Goal: Information Seeking & Learning: Learn about a topic

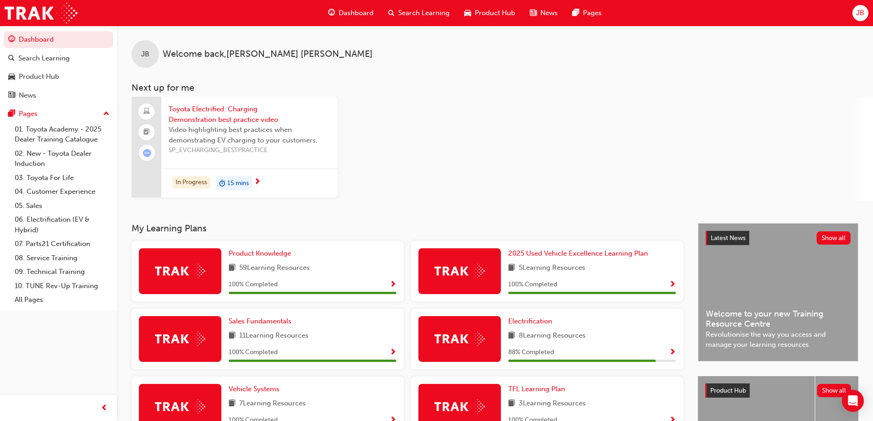
click at [243, 152] on span "SP_EVCHARGING_BESTPRACTICE" at bounding box center [250, 150] width 162 height 11
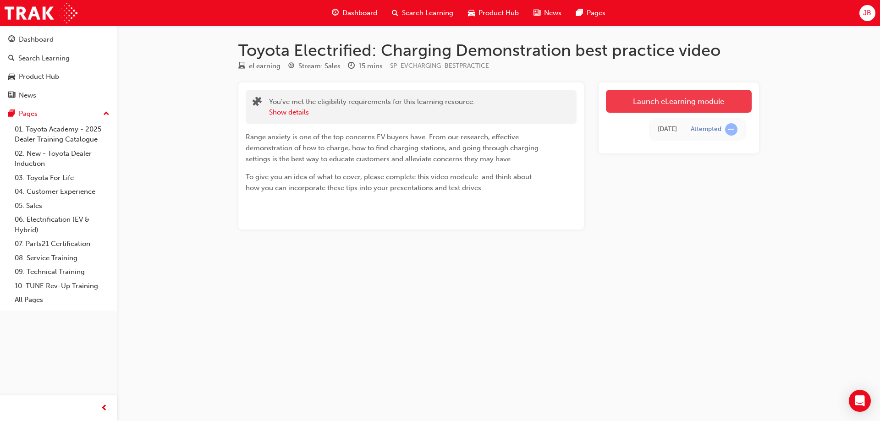
click at [613, 103] on link "Launch eLearning module" at bounding box center [679, 101] width 146 height 23
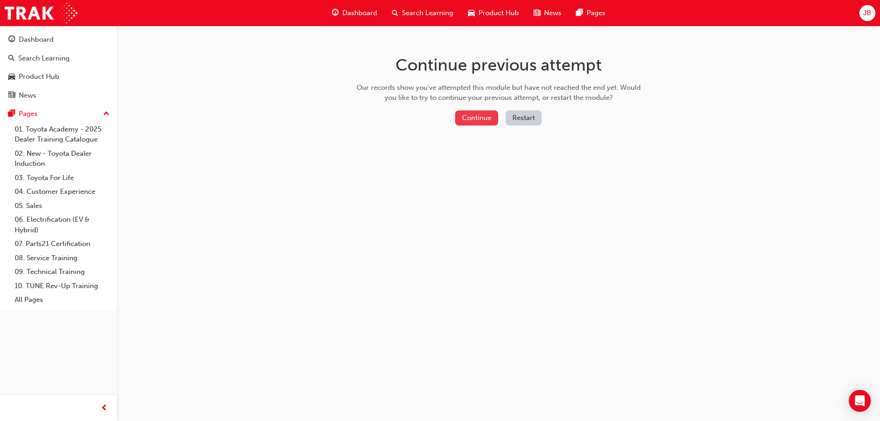
click at [471, 117] on button "Continue" at bounding box center [476, 117] width 43 height 15
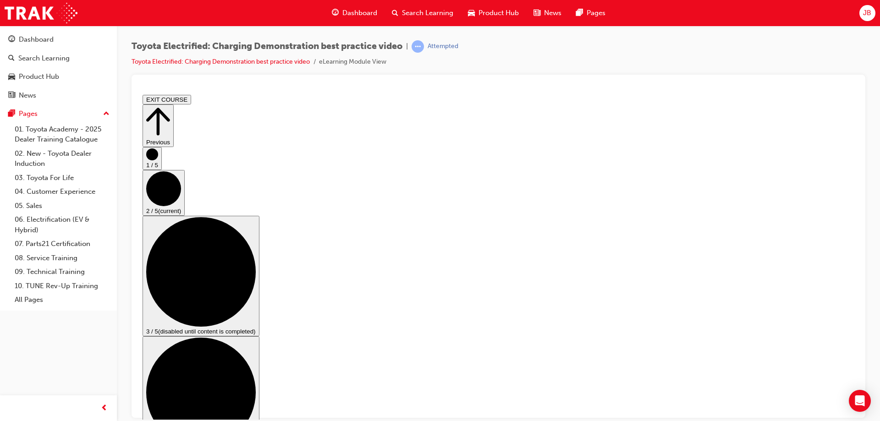
scroll to position [46, 0]
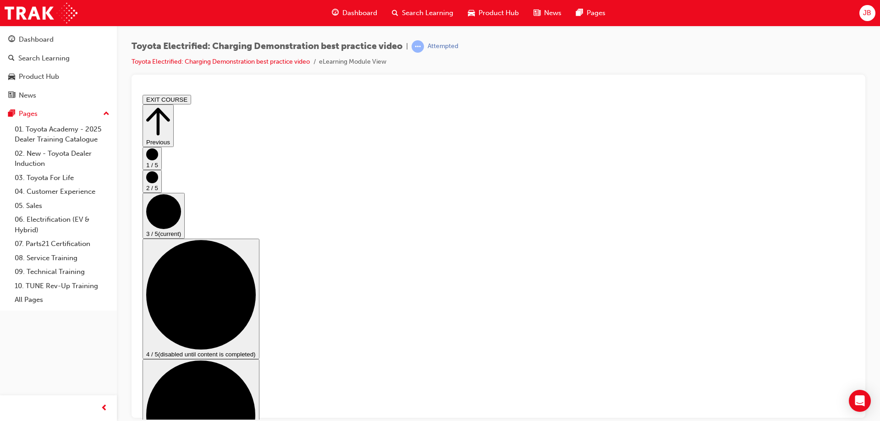
scroll to position [92, 0]
checkbox input "true"
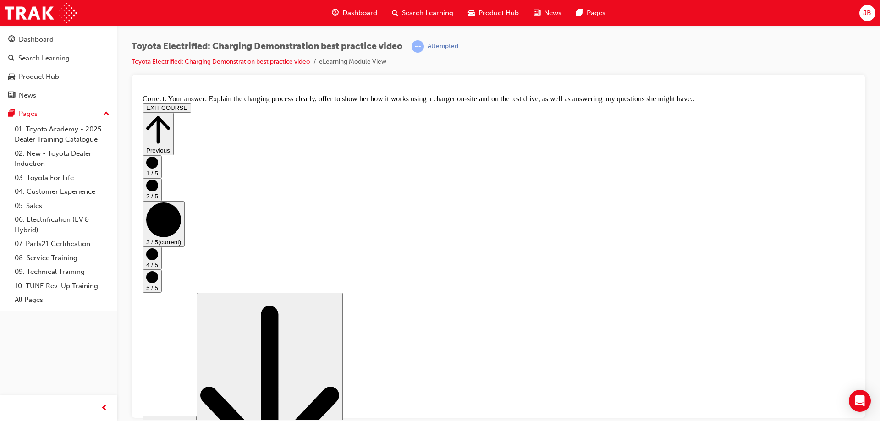
scroll to position [170, 0]
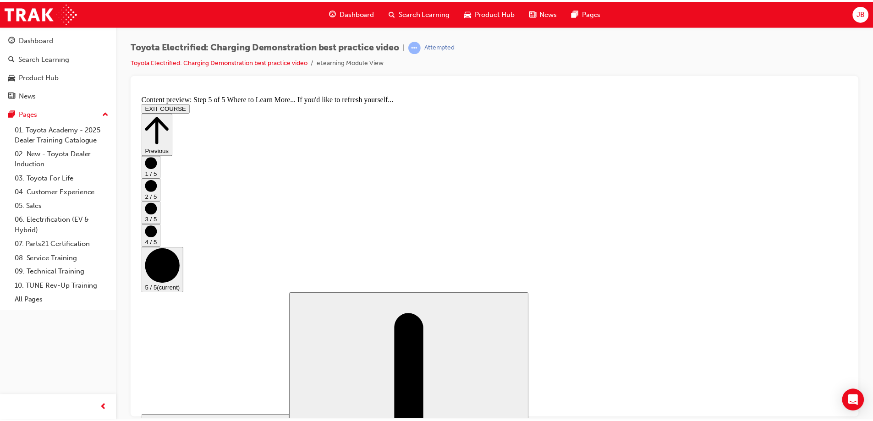
scroll to position [93, 0]
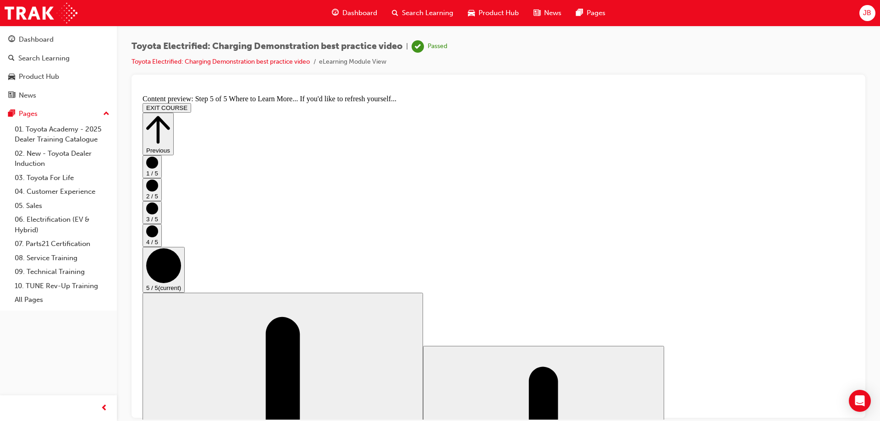
click at [367, 10] on span "Dashboard" at bounding box center [359, 13] width 35 height 11
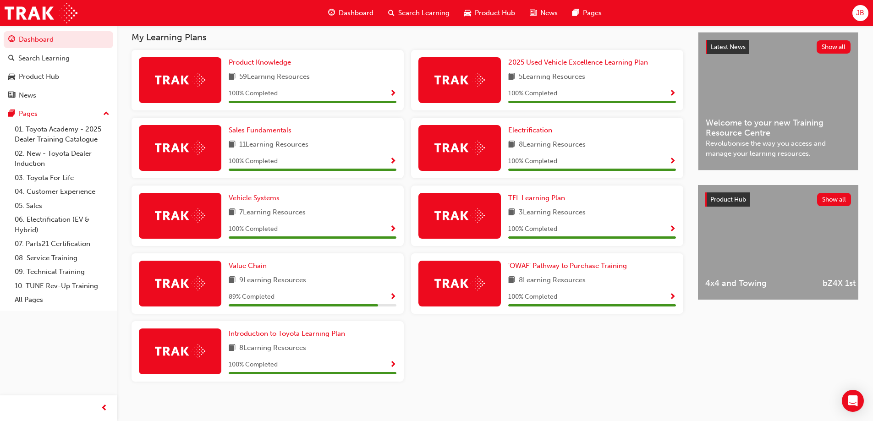
scroll to position [197, 0]
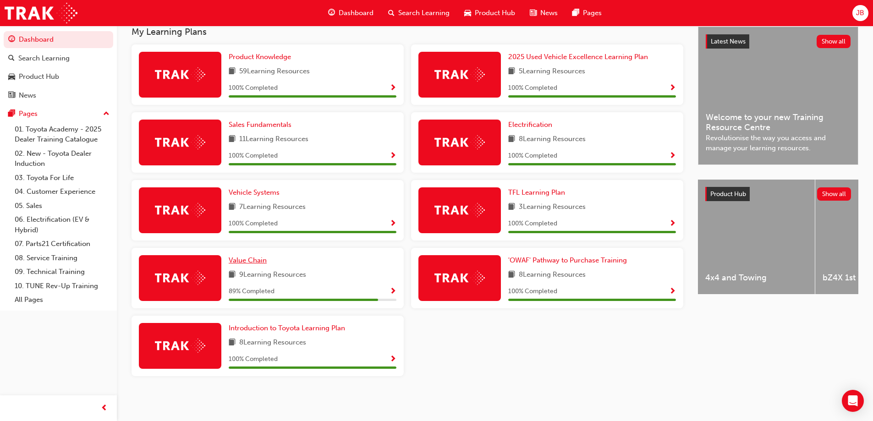
click at [256, 265] on link "Value Chain" at bounding box center [250, 260] width 42 height 11
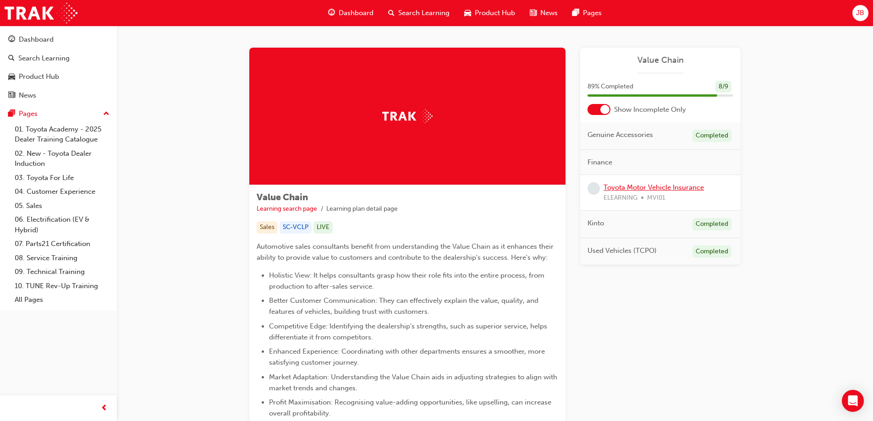
click at [627, 186] on link "Toyota Motor Vehicle Insurance" at bounding box center [654, 187] width 100 height 8
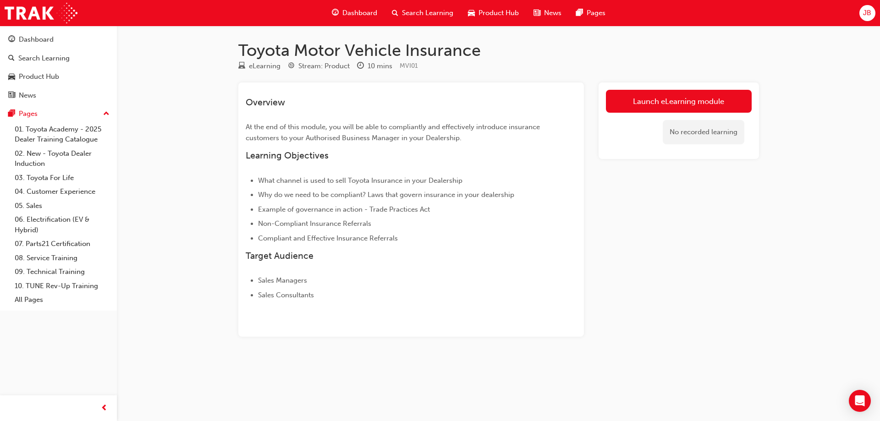
click at [612, 95] on link "Launch eLearning module" at bounding box center [679, 101] width 146 height 23
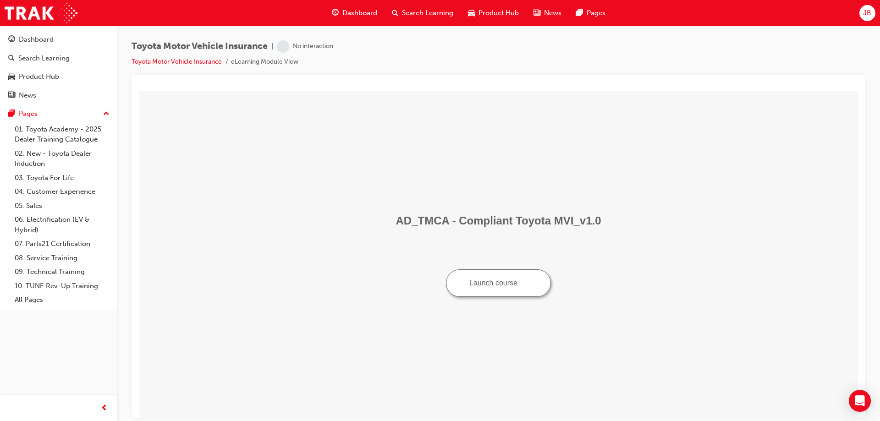
click at [488, 287] on button "Launch course" at bounding box center [498, 283] width 105 height 28
click at [349, 8] on span "Dashboard" at bounding box center [359, 13] width 35 height 11
